Goal: Book appointment/travel/reservation

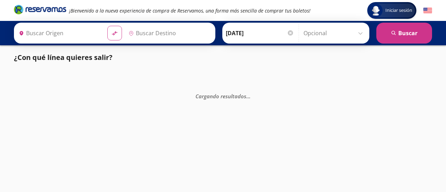
type input "[GEOGRAPHIC_DATA], [GEOGRAPHIC_DATA]"
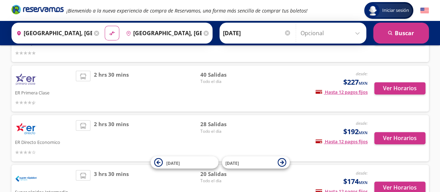
scroll to position [104, 0]
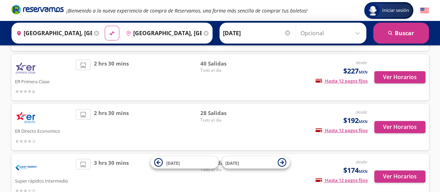
click at [213, 86] on div "40 Salidas Todo el día" at bounding box center [224, 78] width 49 height 36
click at [383, 77] on button "Ver Horarios" at bounding box center [400, 77] width 51 height 12
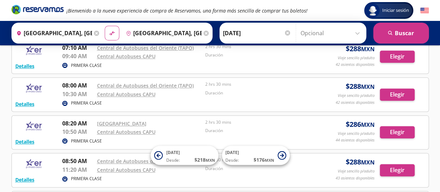
scroll to position [244, 0]
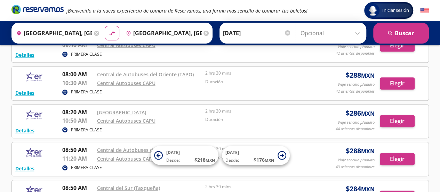
click at [156, 37] on input "[GEOGRAPHIC_DATA], [GEOGRAPHIC_DATA]" at bounding box center [162, 32] width 79 height 17
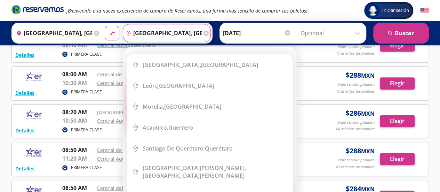
drag, startPoint x: 174, startPoint y: 36, endPoint x: 129, endPoint y: 27, distance: 45.3
click at [129, 27] on input "[GEOGRAPHIC_DATA], [GEOGRAPHIC_DATA]" at bounding box center [162, 32] width 79 height 17
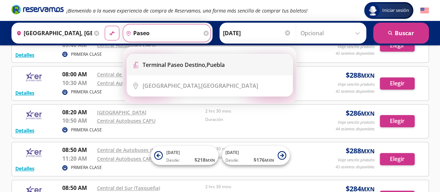
click at [152, 64] on b "Terminal Paseo Destino," at bounding box center [175, 65] width 64 height 8
type input "Terminal Paseo Destino, [GEOGRAPHIC_DATA]"
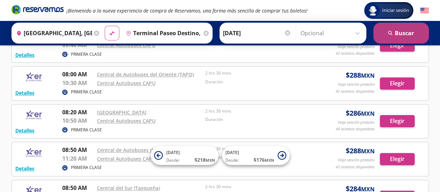
click at [387, 35] on button "search [GEOGRAPHIC_DATA]" at bounding box center [402, 33] width 56 height 21
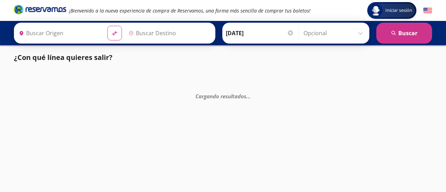
type input "[GEOGRAPHIC_DATA], [GEOGRAPHIC_DATA]"
type input "Terminal Paseo Destino, [GEOGRAPHIC_DATA]"
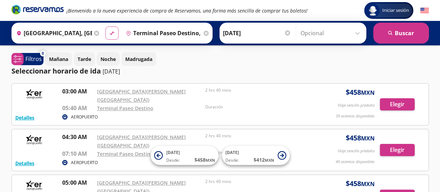
click at [110, 33] on icon at bounding box center [111, 33] width 5 height 4
type input "Terminal Paseo Destino, [GEOGRAPHIC_DATA]"
type input "[GEOGRAPHIC_DATA], [GEOGRAPHIC_DATA]"
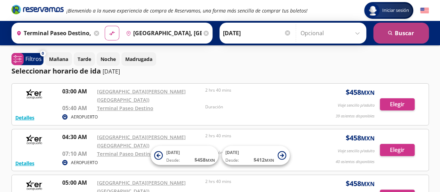
click at [387, 34] on button "search [GEOGRAPHIC_DATA]" at bounding box center [402, 33] width 56 height 21
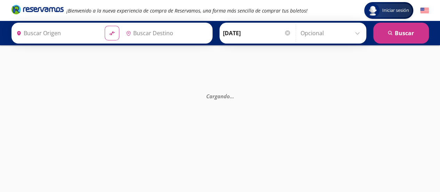
type input "[GEOGRAPHIC_DATA], [GEOGRAPHIC_DATA]"
type input "Terminal Paseo Destino, [GEOGRAPHIC_DATA]"
type input "[GEOGRAPHIC_DATA], [GEOGRAPHIC_DATA]"
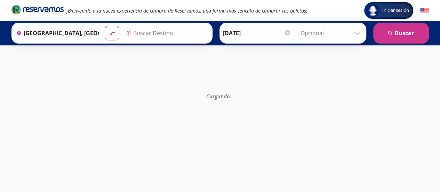
type input "[GEOGRAPHIC_DATA], [GEOGRAPHIC_DATA]"
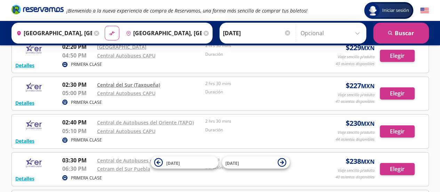
scroll to position [891, 0]
